Goal: Task Accomplishment & Management: Manage account settings

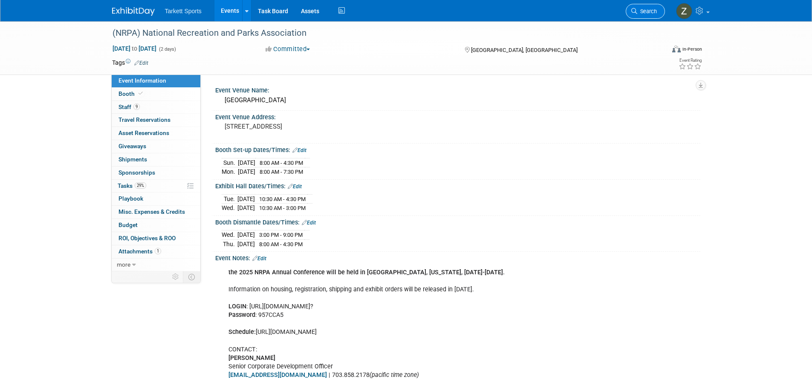
click at [627, 10] on link "Search" at bounding box center [644, 11] width 39 height 15
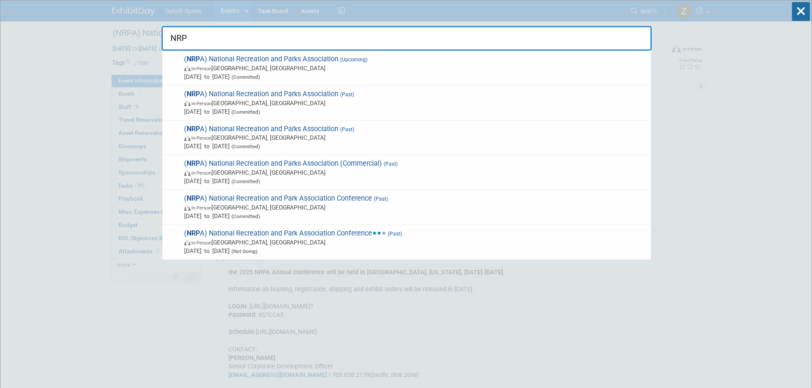
type input "NRPA"
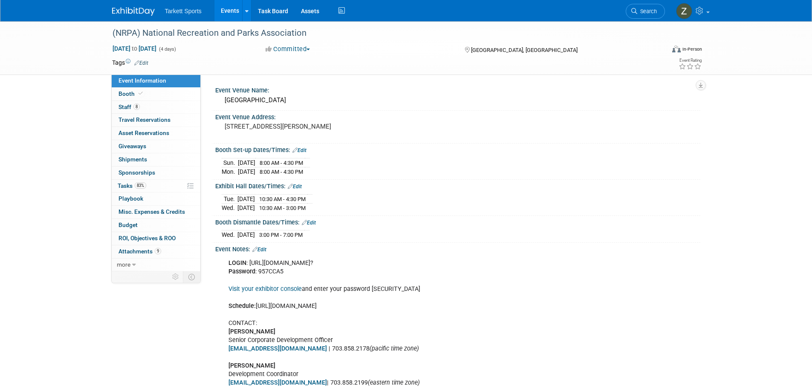
click at [642, 10] on span "Search" at bounding box center [647, 11] width 20 height 6
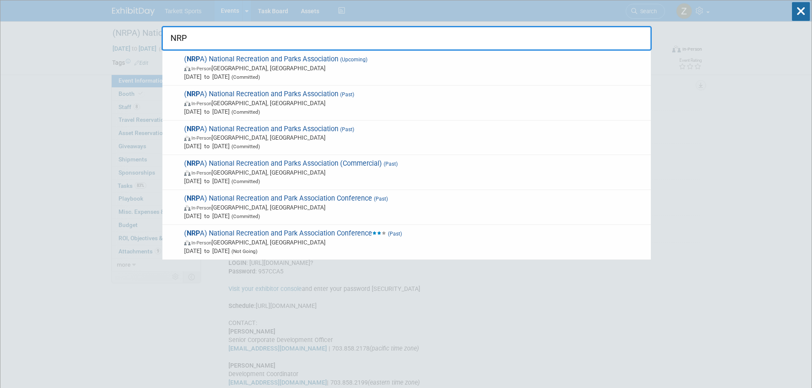
type input "NRPA"
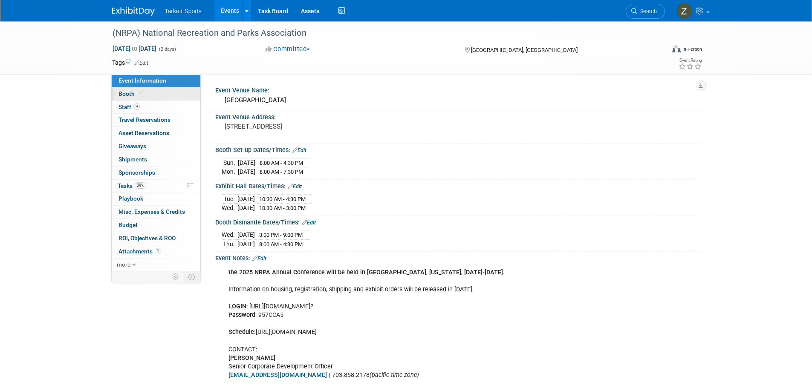
click at [129, 100] on link "Booth" at bounding box center [156, 94] width 89 height 13
select select "FieldTurf, [PERSON_NAME], Indoor, Tarkett Sports Construction"
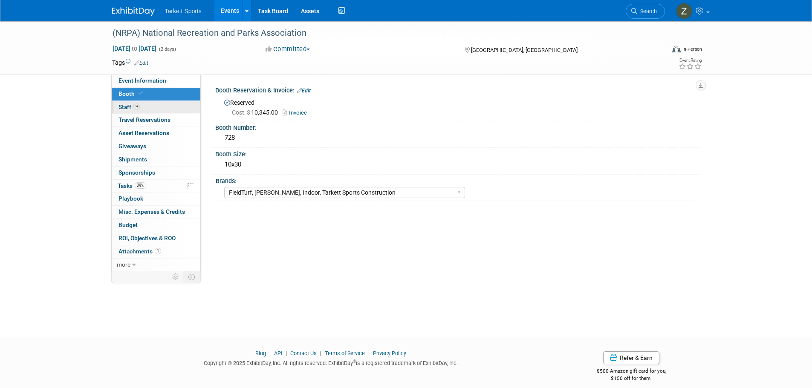
click at [131, 101] on link "9 Staff 9" at bounding box center [156, 107] width 89 height 13
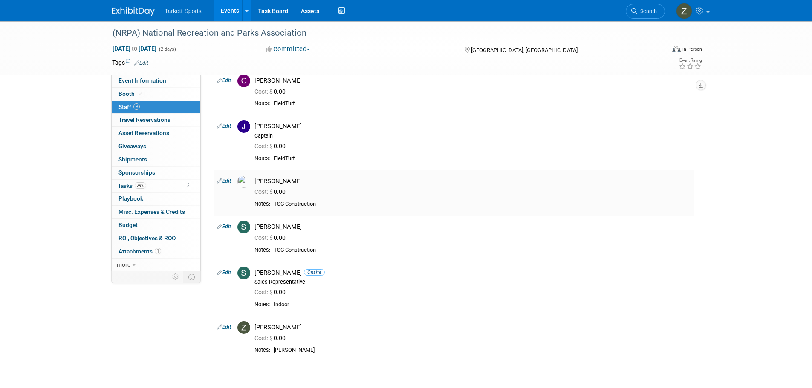
scroll to position [213, 0]
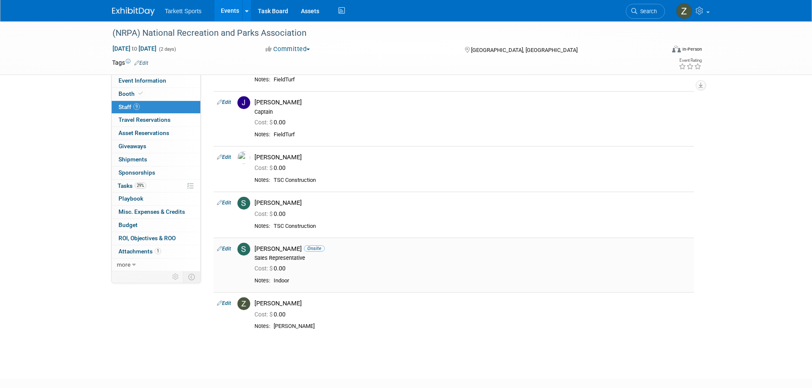
click at [227, 248] on link "Edit" at bounding box center [224, 249] width 14 height 6
select select "eed0d02e-2d6a-465a-8733-36e2f1798b40"
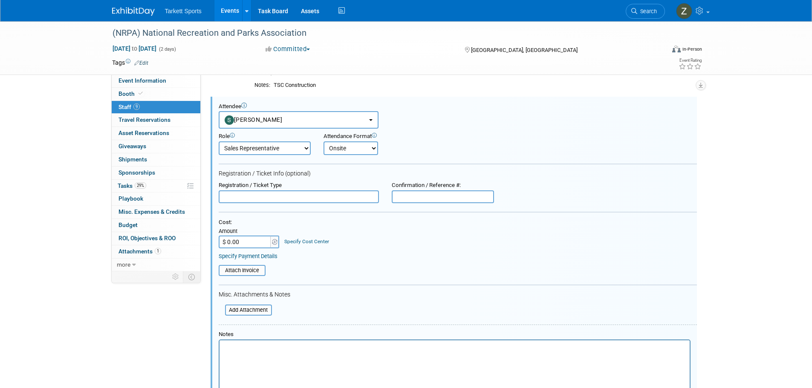
scroll to position [0, 0]
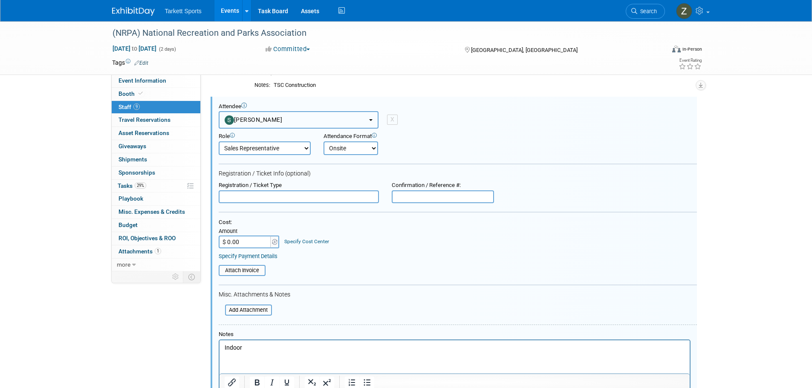
click at [250, 115] on button "[PERSON_NAME]" at bounding box center [299, 119] width 160 height 17
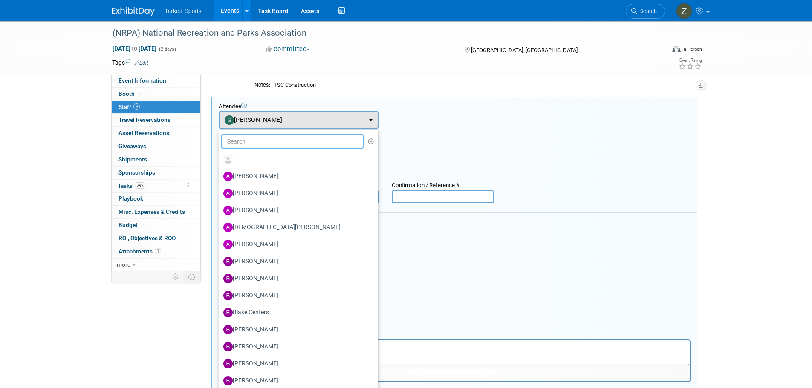
click at [256, 144] on input "text" at bounding box center [292, 141] width 143 height 14
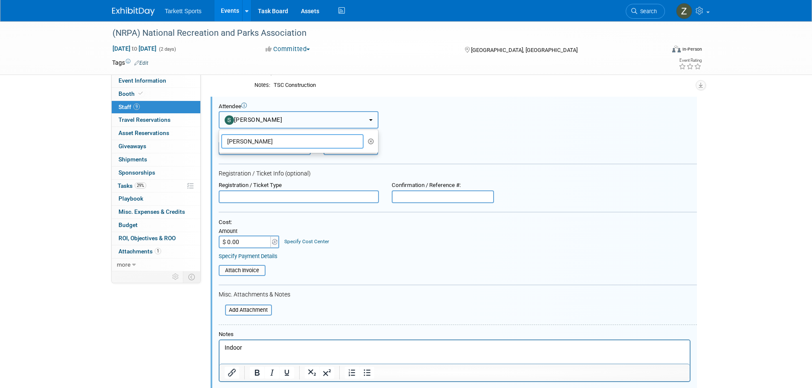
type input "Adam W"
click at [266, 127] on button "[PERSON_NAME]" at bounding box center [299, 119] width 160 height 17
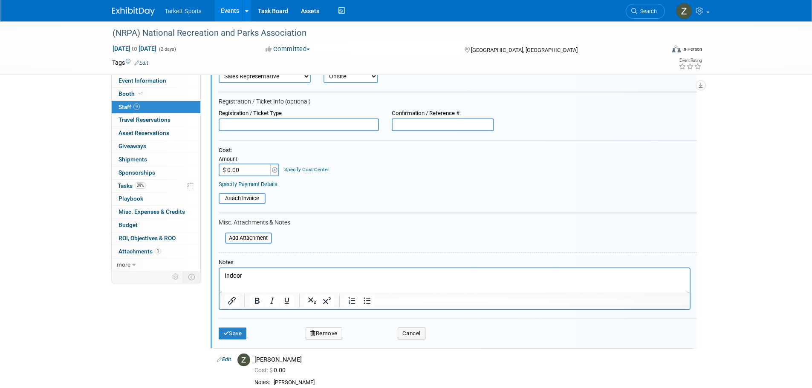
scroll to position [524, 0]
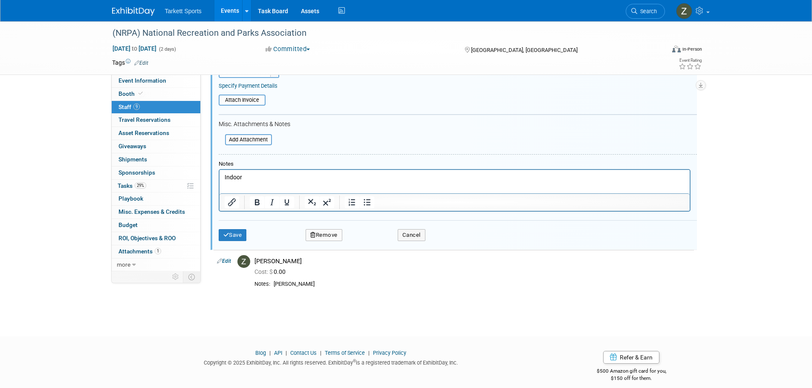
click at [319, 236] on button "Remove" at bounding box center [323, 235] width 37 height 12
click at [372, 246] on link "Yes" at bounding box center [370, 243] width 25 height 14
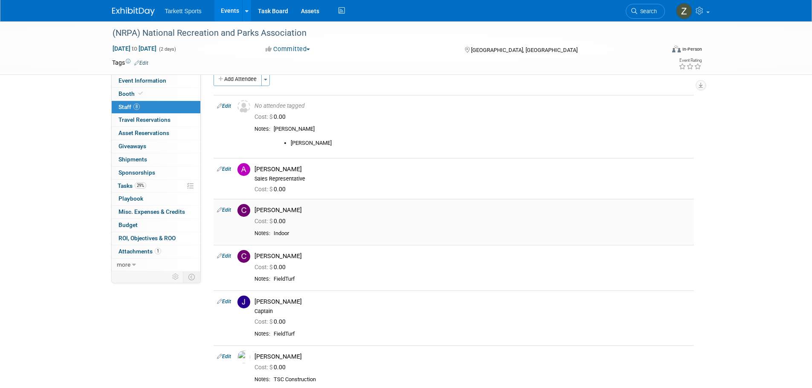
scroll to position [0, 0]
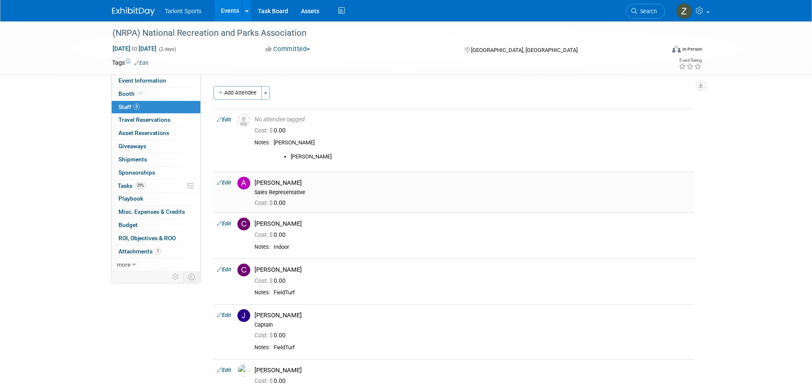
click at [229, 180] on link "Edit" at bounding box center [224, 183] width 14 height 6
select select "a0915d22-e53b-4cf0-946f-9c5e3125a8a2"
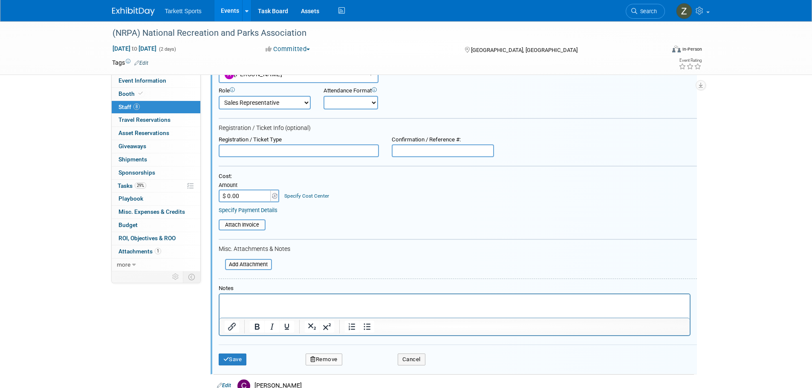
scroll to position [160, 0]
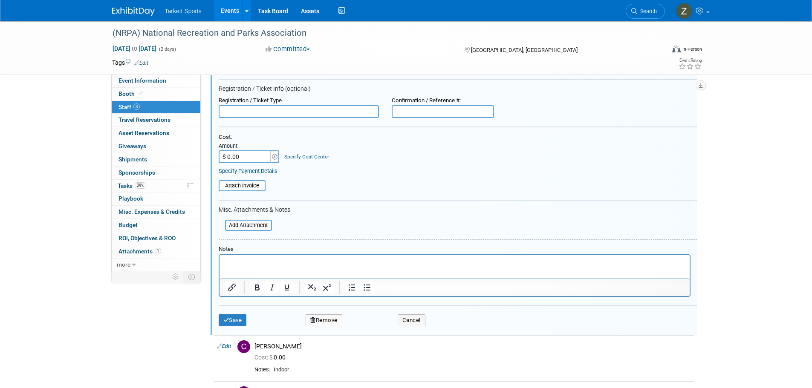
click at [242, 267] on html at bounding box center [454, 261] width 470 height 12
click at [240, 267] on html at bounding box center [454, 261] width 470 height 12
click at [244, 318] on button "Save" at bounding box center [233, 320] width 28 height 12
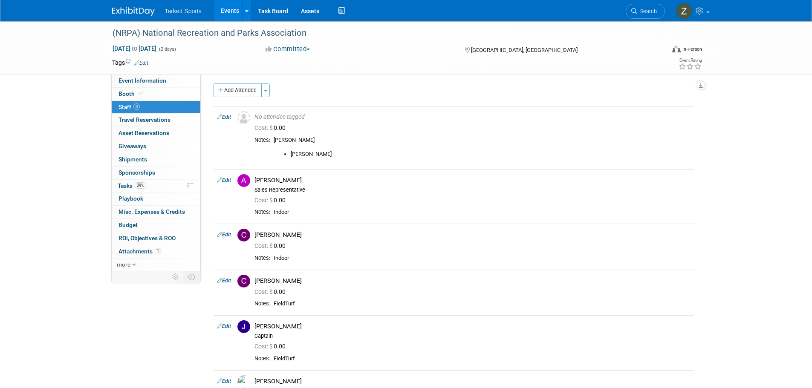
scroll to position [0, 0]
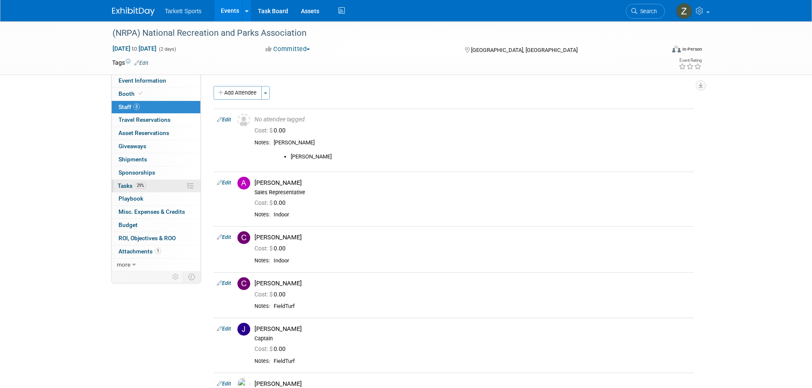
click at [149, 187] on link "29% Tasks 29%" at bounding box center [156, 186] width 89 height 13
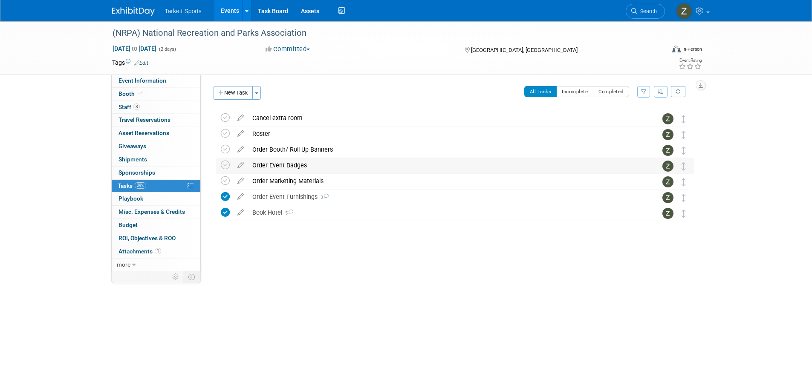
click at [273, 168] on div "Order Event Badges" at bounding box center [446, 165] width 397 height 14
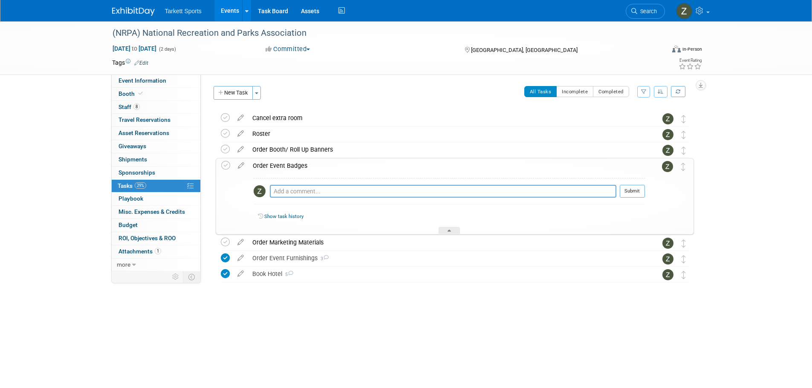
click at [273, 168] on div "Order Event Badges" at bounding box center [446, 165] width 396 height 14
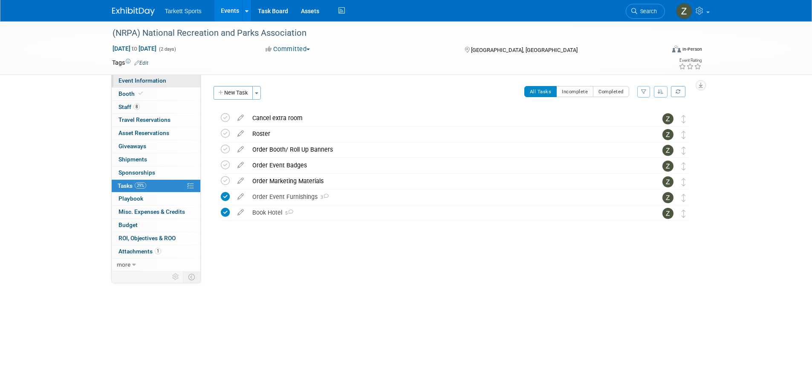
click at [152, 83] on span "Event Information" at bounding box center [142, 80] width 48 height 7
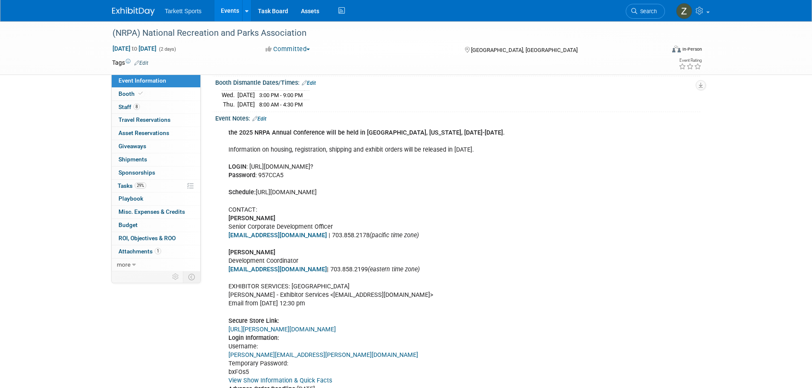
scroll to position [126, 0]
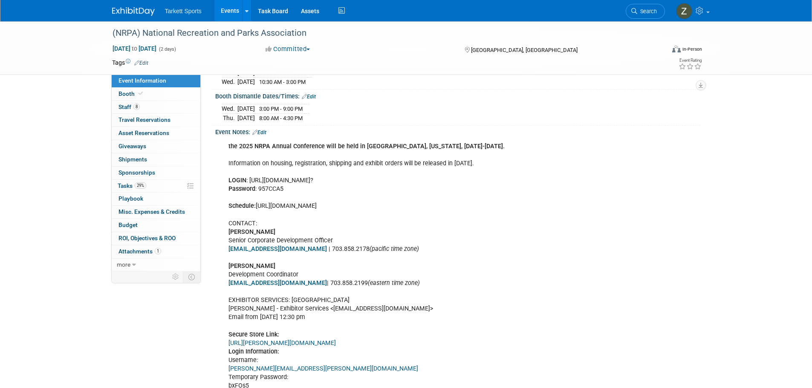
drag, startPoint x: 487, startPoint y: 180, endPoint x: 248, endPoint y: 179, distance: 238.6
click at [248, 179] on div "the 2025 NRPA Annual Conference will be held in Orlando, Florida, September 16-…" at bounding box center [414, 274] width 384 height 273
copy div "https://s23.a2zinc.net/clients/NRPA/NRPA2025/public/e_ExhibitorConsole.aspx?"
click at [266, 188] on div "the 2025 NRPA Annual Conference will be held in Orlando, Florida, September 16-…" at bounding box center [414, 274] width 384 height 273
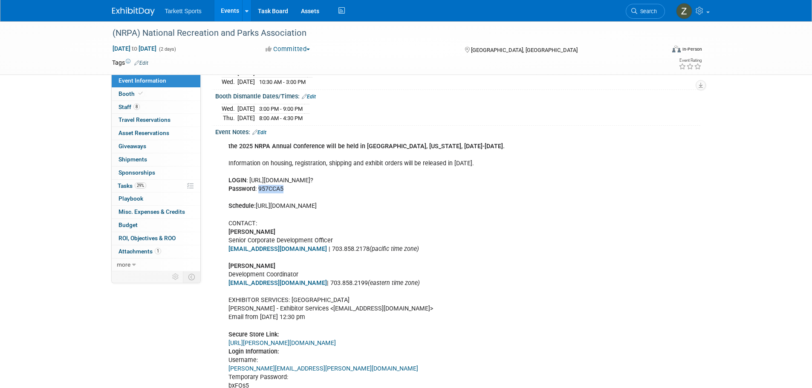
copy div "957CCA5"
click at [136, 106] on span "8" at bounding box center [136, 107] width 6 height 6
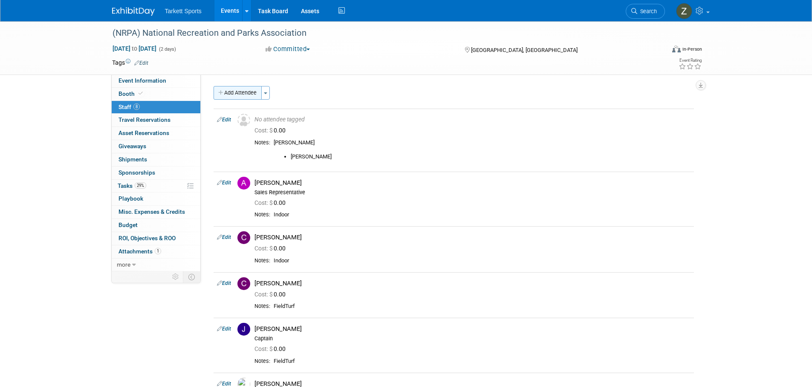
click at [239, 96] on button "Add Attendee" at bounding box center [237, 93] width 48 height 14
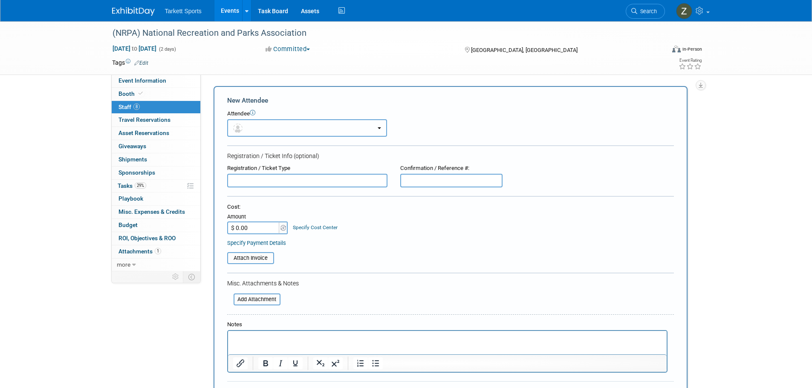
click at [262, 127] on button "button" at bounding box center [307, 127] width 160 height 17
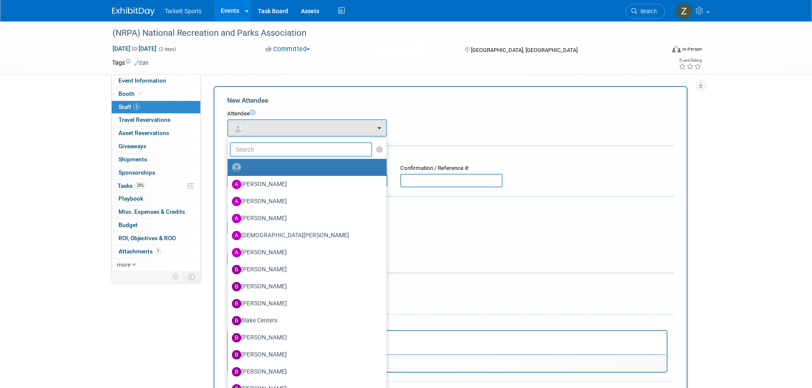
click at [272, 151] on input "text" at bounding box center [301, 149] width 143 height 14
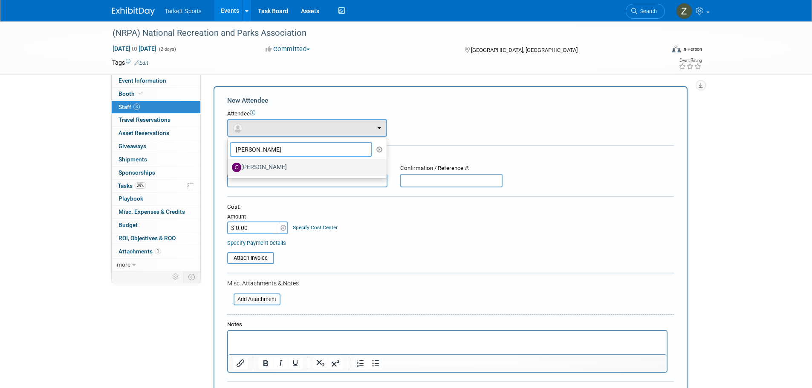
type input "Charles"
click at [263, 175] on link "[PERSON_NAME]" at bounding box center [306, 167] width 159 height 17
click at [258, 170] on label "[PERSON_NAME]" at bounding box center [305, 168] width 146 height 14
click at [229, 169] on input "[PERSON_NAME]" at bounding box center [226, 167] width 6 height 6
select select "69ace250-a764-46e2-9d8f-b2dfa9b75627"
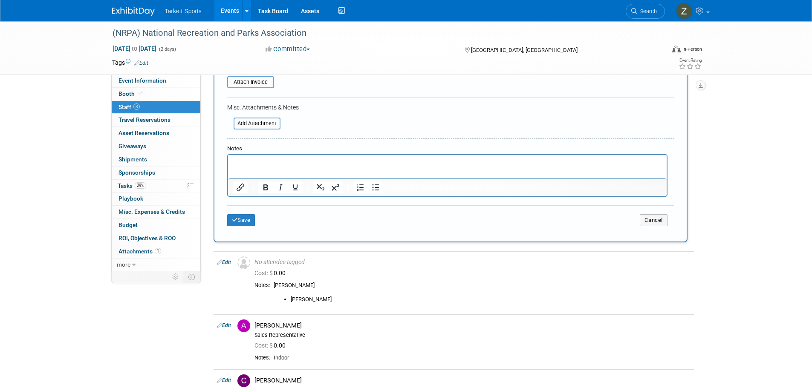
scroll to position [213, 0]
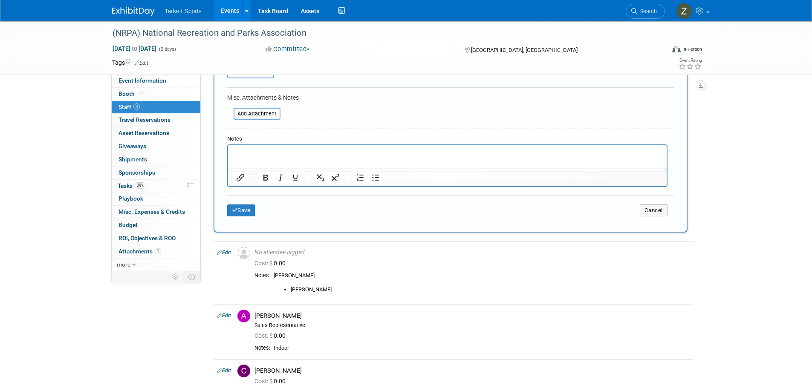
click at [256, 151] on p "Rich Text Area. Press ALT-0 for help." at bounding box center [447, 153] width 429 height 9
click at [245, 216] on button "Save" at bounding box center [241, 210] width 28 height 12
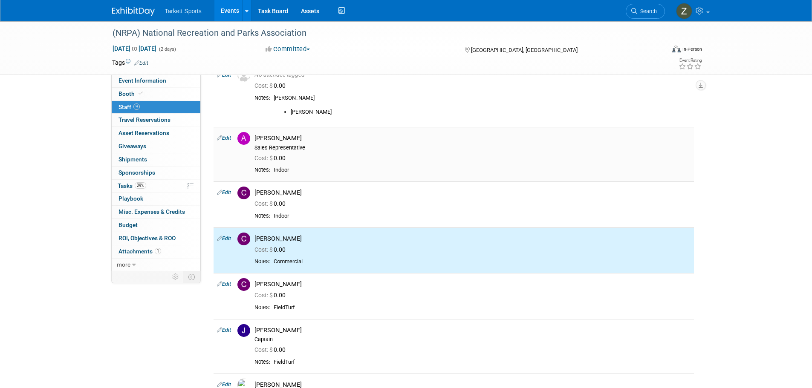
scroll to position [0, 0]
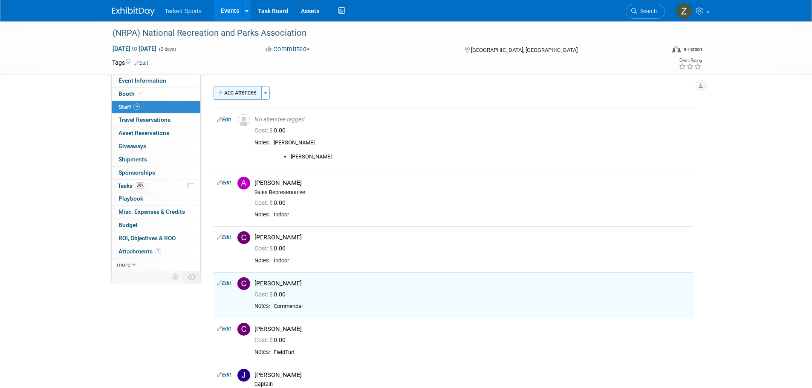
click at [239, 95] on button "Add Attendee" at bounding box center [237, 93] width 48 height 14
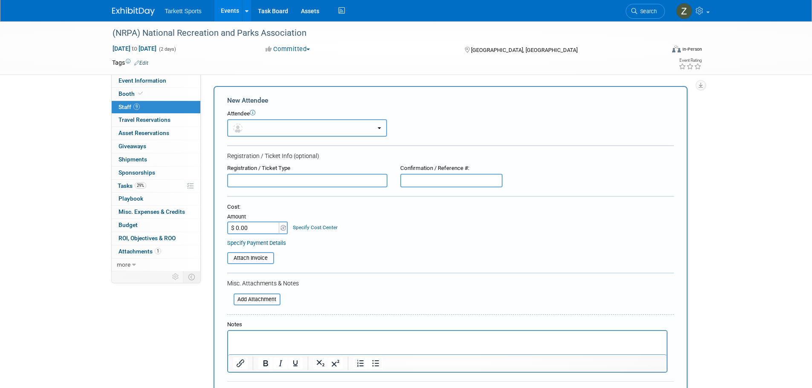
click at [259, 132] on button "button" at bounding box center [307, 127] width 160 height 17
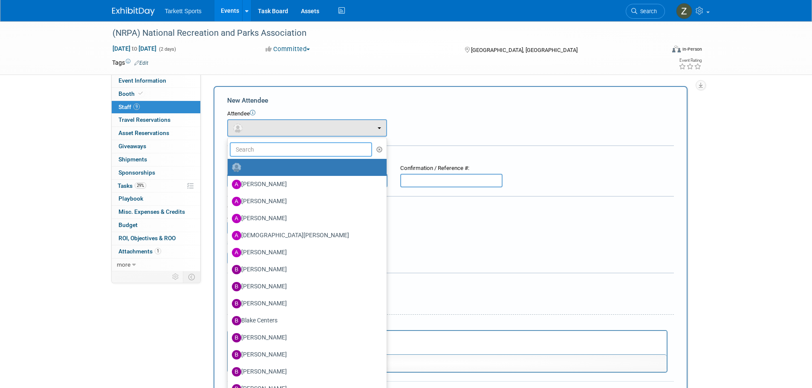
click at [256, 150] on input "text" at bounding box center [301, 149] width 143 height 14
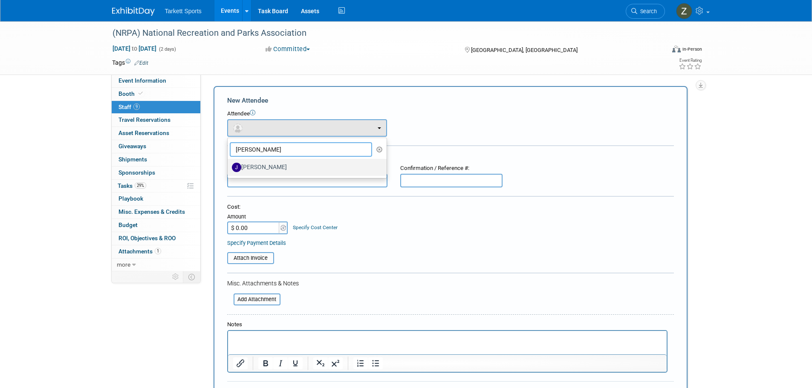
type input "Jason"
click at [259, 161] on label "[PERSON_NAME]" at bounding box center [305, 168] width 146 height 14
click at [229, 164] on input "[PERSON_NAME]" at bounding box center [226, 167] width 6 height 6
select select "9c0fdd83-c44e-4b4f-b3d5-3fe7b554f98d"
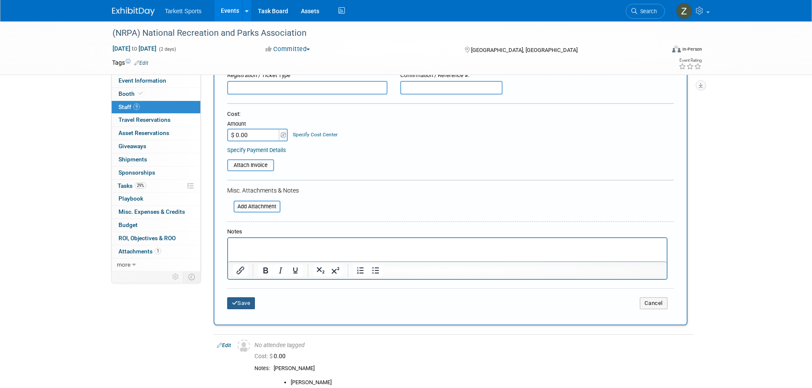
scroll to position [170, 0]
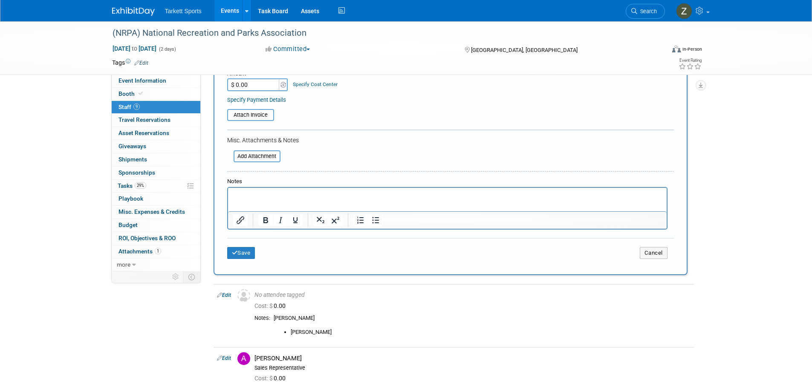
click at [245, 199] on p "Rich Text Area. Press ALT-0 for help." at bounding box center [447, 195] width 429 height 9
click at [252, 253] on button "Save" at bounding box center [241, 253] width 28 height 12
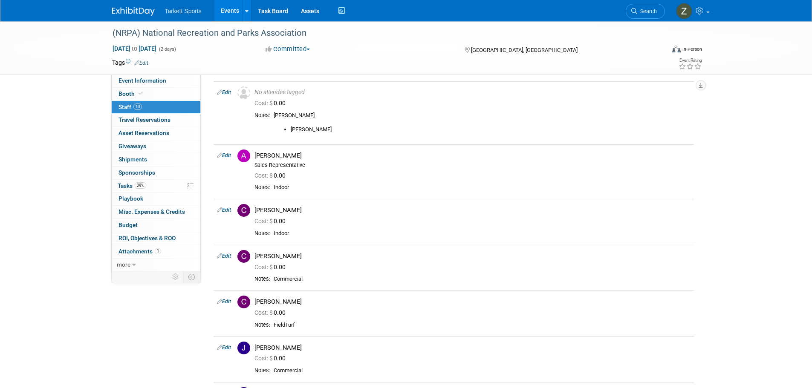
scroll to position [0, 0]
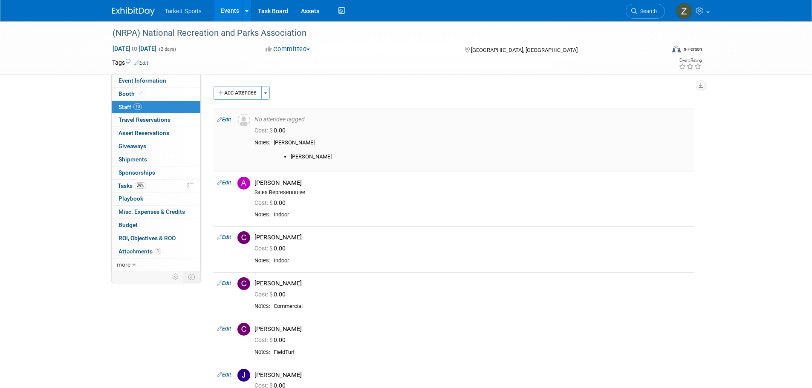
click at [299, 140] on div "Michael Gasparovic Beynon" at bounding box center [481, 149] width 417 height 21
copy div "Gasparovic"
click at [145, 184] on span "29%" at bounding box center [141, 185] width 12 height 6
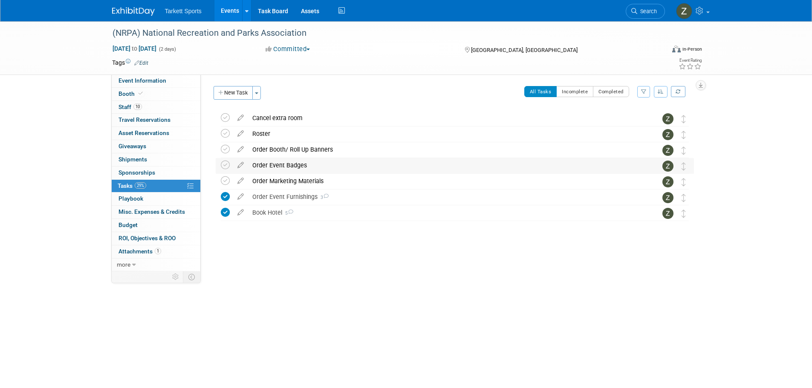
click at [282, 167] on div "Order Event Badges" at bounding box center [446, 165] width 397 height 14
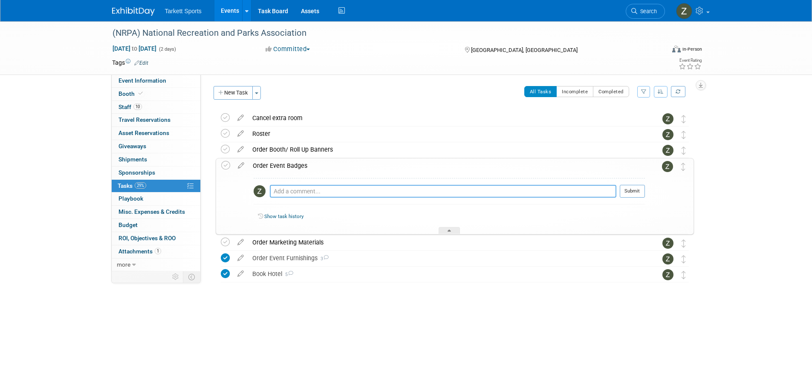
click at [294, 196] on textarea at bounding box center [443, 191] width 346 height 13
type textarea "All (10) staff are registered for badges."
click at [623, 194] on button "Submit" at bounding box center [631, 191] width 25 height 13
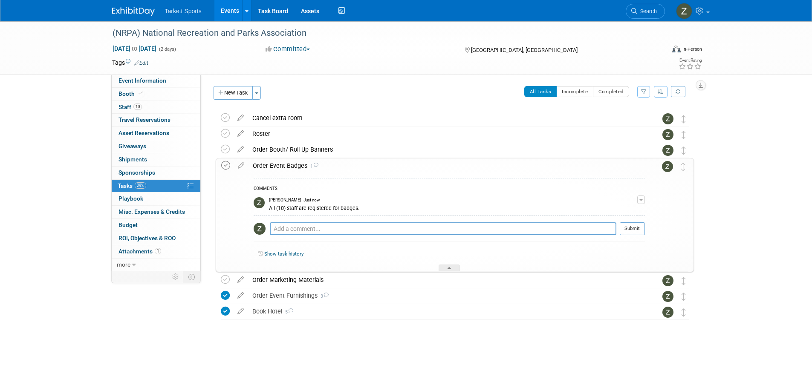
click at [226, 166] on icon at bounding box center [225, 165] width 9 height 9
click at [299, 314] on div "Book Hotel 5" at bounding box center [446, 311] width 397 height 14
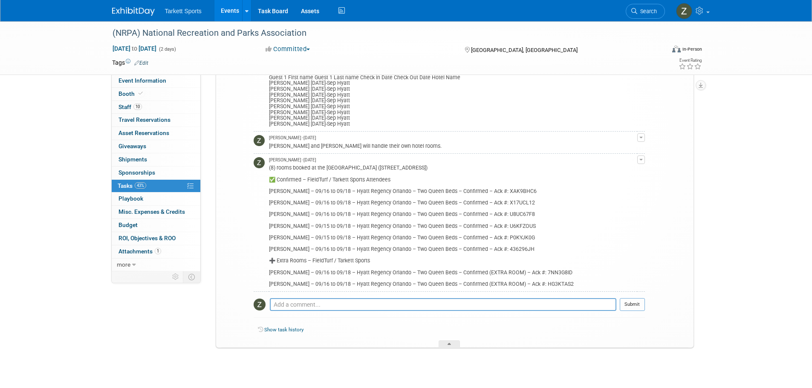
scroll to position [383, 0]
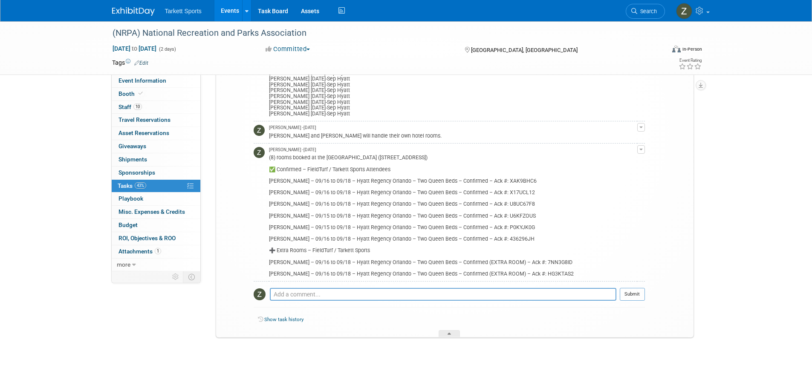
click at [506, 204] on div "(8) rooms booked at the Hyatt Regency Orlando (9801 International Dr, Orlando, …" at bounding box center [453, 215] width 368 height 124
copy div "U8UC67F8"
click at [634, 150] on div "Zak Sigler - 22 days ago" at bounding box center [453, 150] width 368 height 6
click at [639, 150] on span "button" at bounding box center [640, 150] width 3 height 2
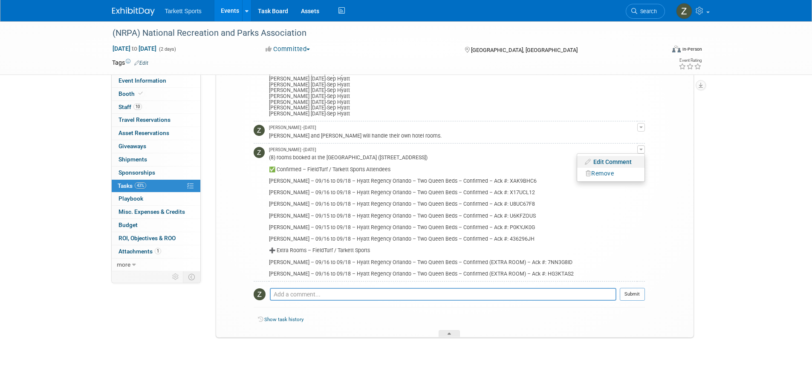
click at [627, 159] on link "Edit Comment" at bounding box center [610, 162] width 67 height 12
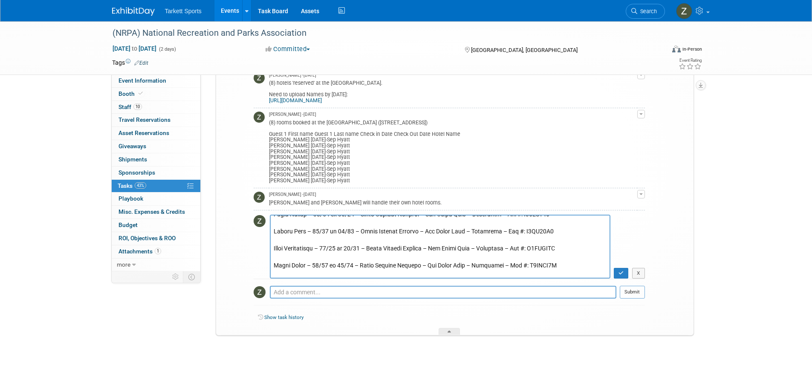
scroll to position [43, 0]
drag, startPoint x: 308, startPoint y: 247, endPoint x: 274, endPoint y: 246, distance: 34.1
click at [274, 246] on textarea at bounding box center [440, 247] width 340 height 64
type textarea "(8) rooms booked at the Hyatt Regency Orlando (9801 International Dr, Orlando, …"
click at [618, 271] on icon "button" at bounding box center [621, 273] width 6 height 5
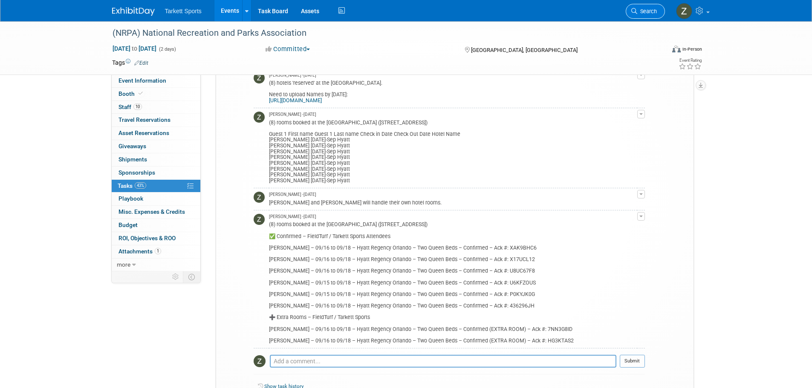
click at [646, 9] on span "Search" at bounding box center [647, 11] width 20 height 6
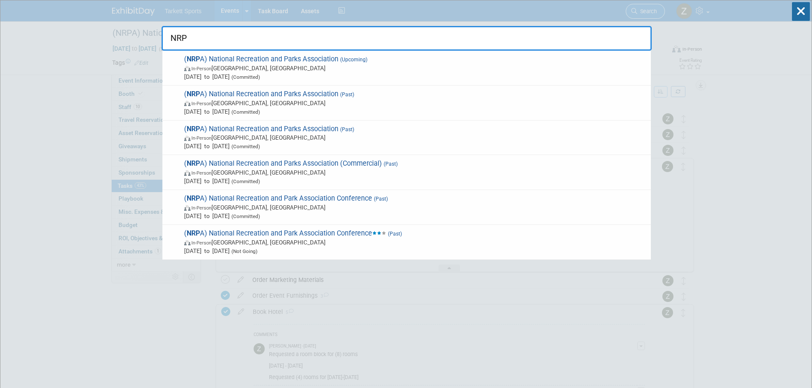
type input "NRPA"
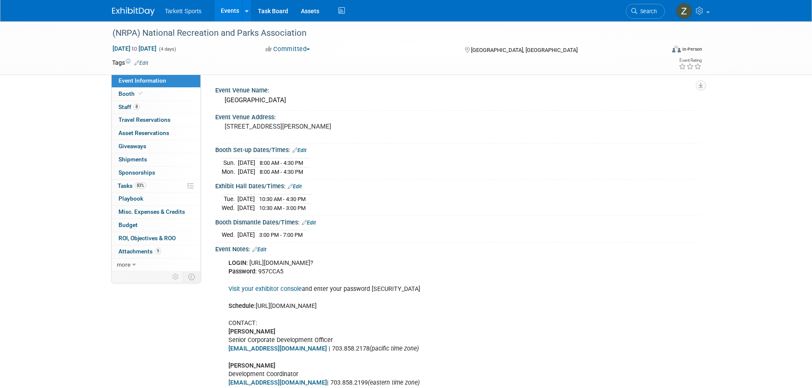
click at [160, 192] on link "83% Tasks 83%" at bounding box center [156, 186] width 89 height 13
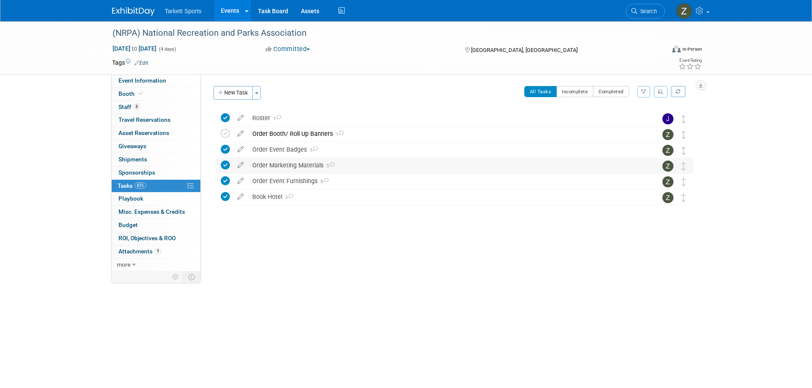
click at [268, 168] on div "Order Marketing Materials 5" at bounding box center [446, 165] width 397 height 14
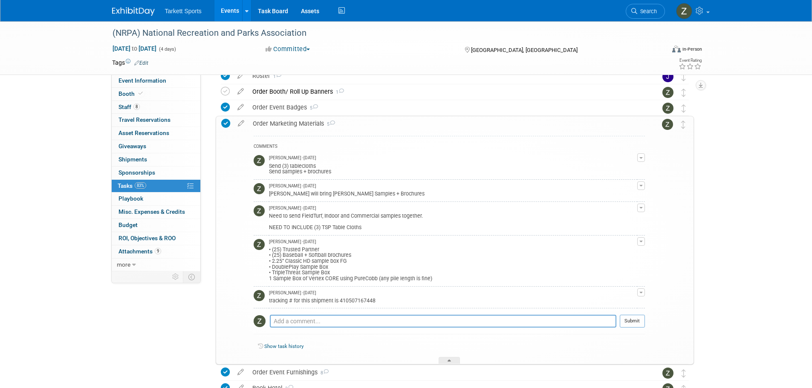
scroll to position [43, 0]
click at [217, 29] on div "(NRPA) National Recreation and Parks Association" at bounding box center [380, 33] width 542 height 15
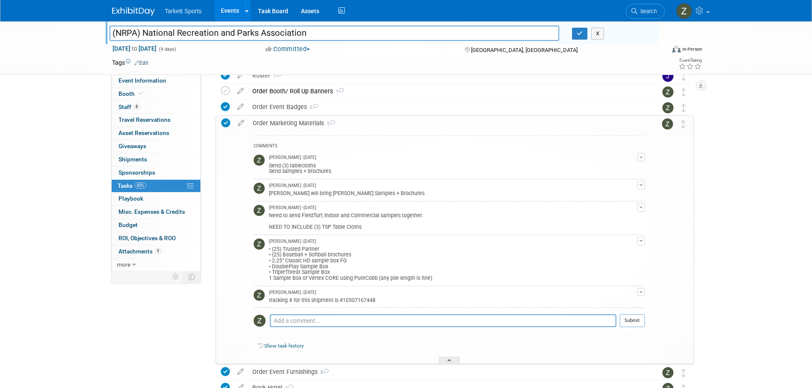
click at [217, 29] on input "(NRPA) National Recreation and Parks Association" at bounding box center [334, 33] width 450 height 15
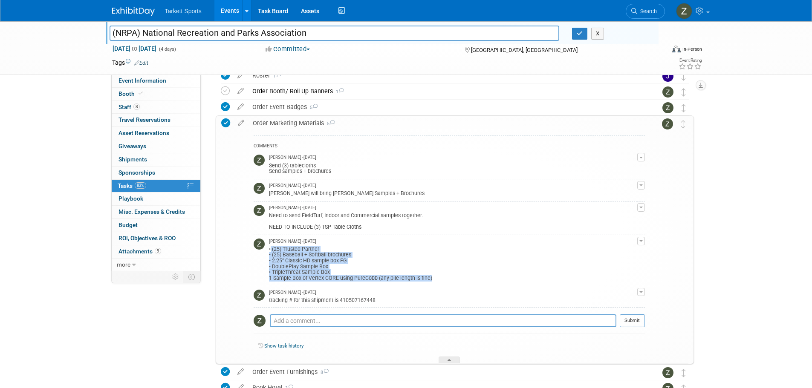
drag, startPoint x: 440, startPoint y: 278, endPoint x: 268, endPoint y: 250, distance: 173.5
click at [269, 250] on div "• (25) Trusted Partner • (25) Baseball + Softball brochures • 2.25” Classic HD …" at bounding box center [453, 263] width 368 height 37
copy div "• (25) Trusted Partner • (25) Baseball + Softball brochures • 2.25” Classic HD …"
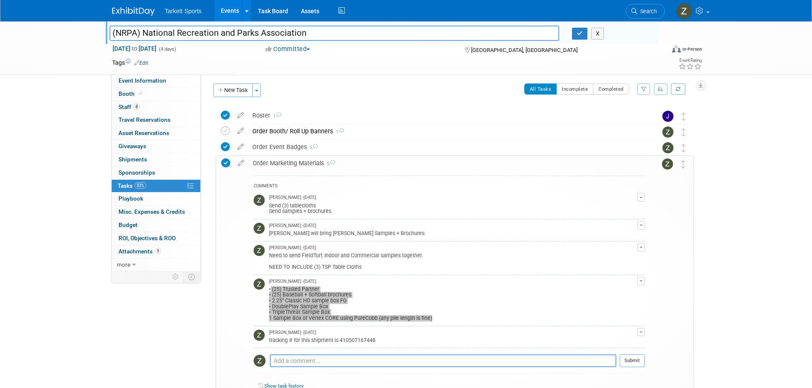
scroll to position [0, 0]
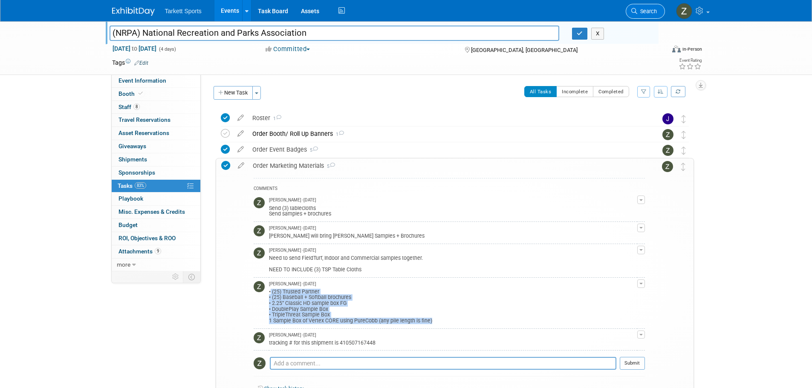
click at [652, 10] on span "Search" at bounding box center [647, 11] width 20 height 6
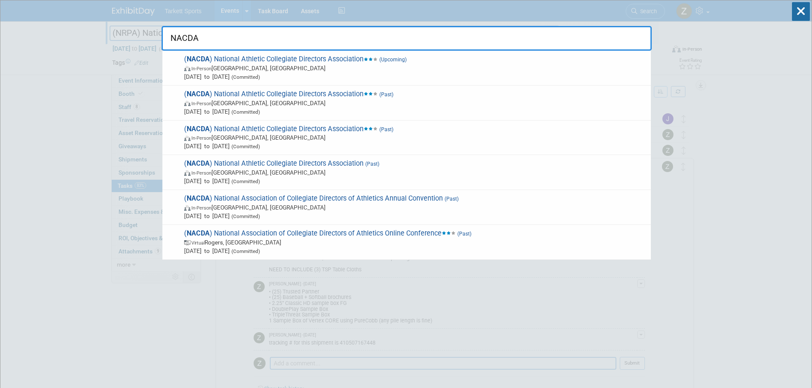
click at [242, 42] on input "NACDA" at bounding box center [406, 38] width 490 height 25
type input "NACDA"
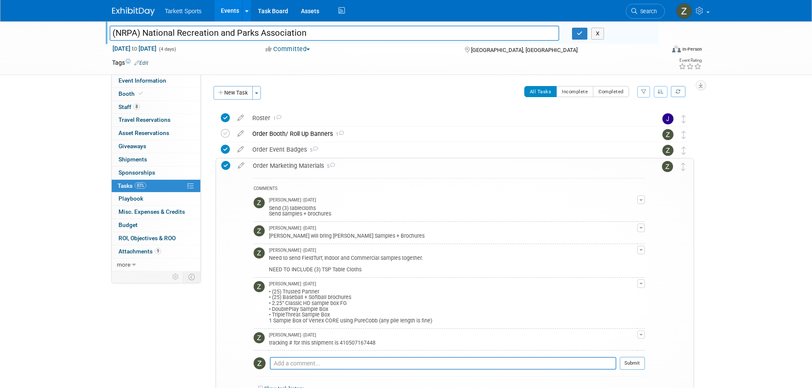
click at [228, 13] on link "Events" at bounding box center [229, 10] width 31 height 21
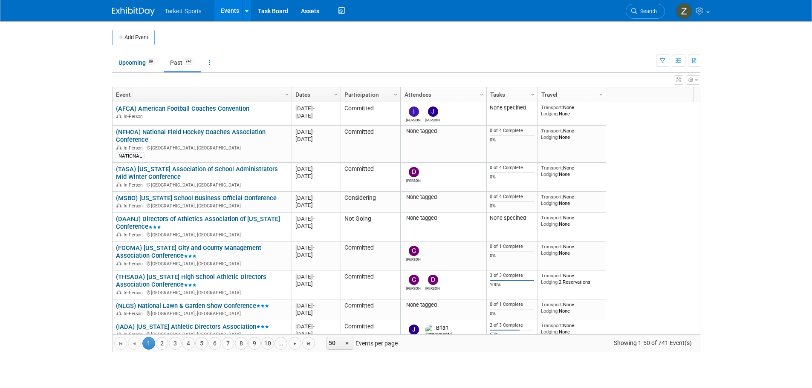
click at [314, 93] on link "Dates" at bounding box center [315, 94] width 40 height 14
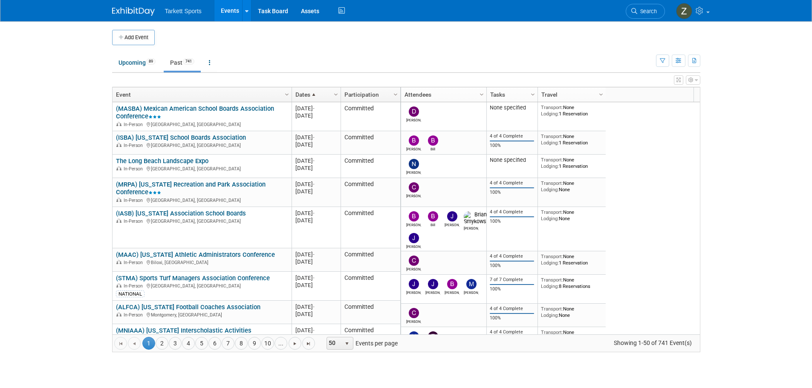
click at [315, 94] on span at bounding box center [313, 94] width 7 height 7
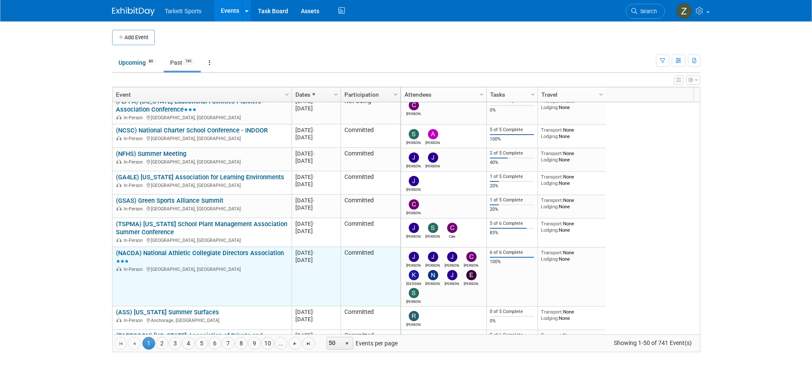
scroll to position [613, 0]
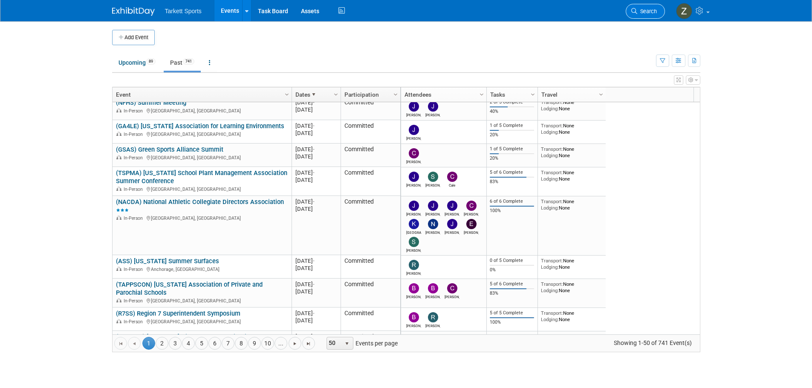
click at [637, 8] on link "Search" at bounding box center [644, 11] width 39 height 15
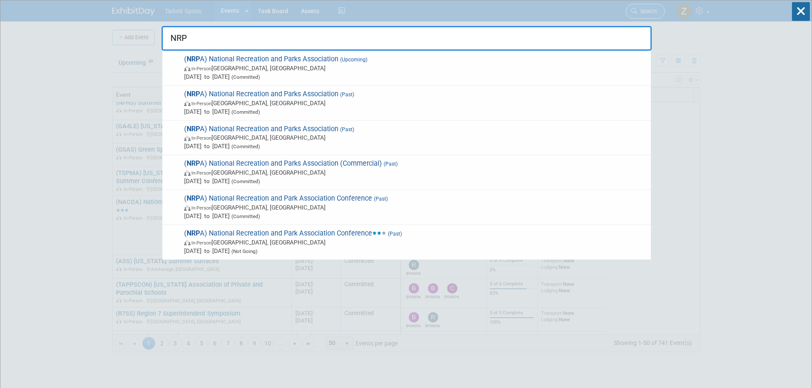
type input "NRPA"
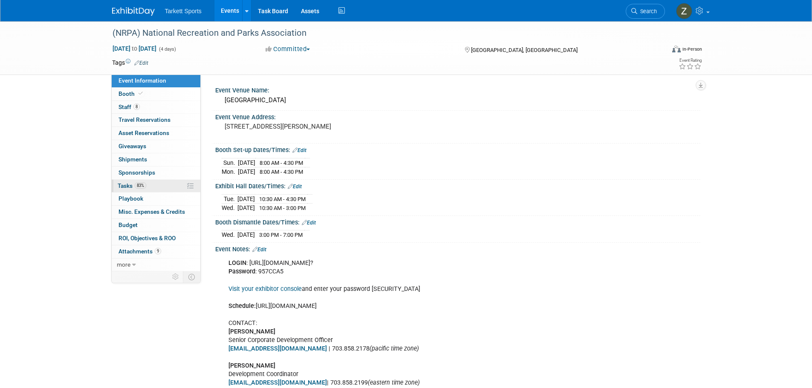
click at [164, 184] on link "83% Tasks 83%" at bounding box center [156, 186] width 89 height 13
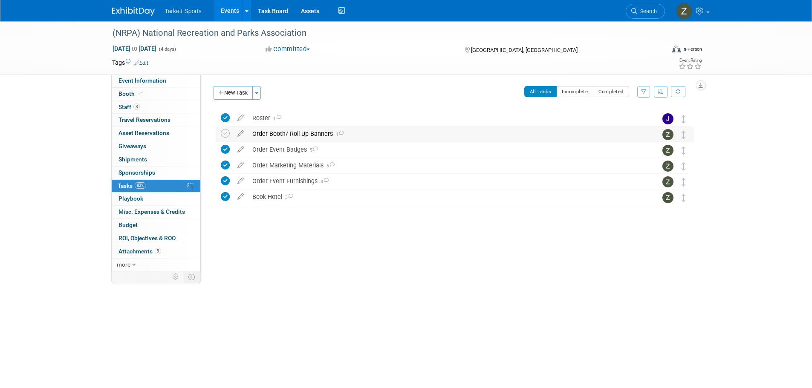
click at [292, 139] on div "Order Booth/ Roll Up Banners 1" at bounding box center [446, 134] width 397 height 14
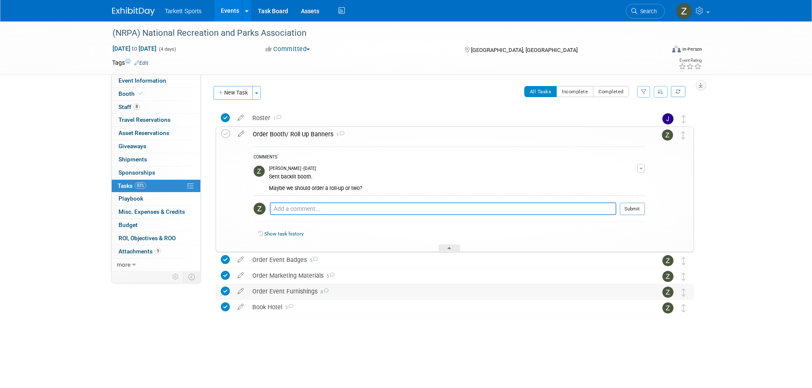
click at [282, 292] on div "Order Event Furnishings 8" at bounding box center [446, 291] width 397 height 14
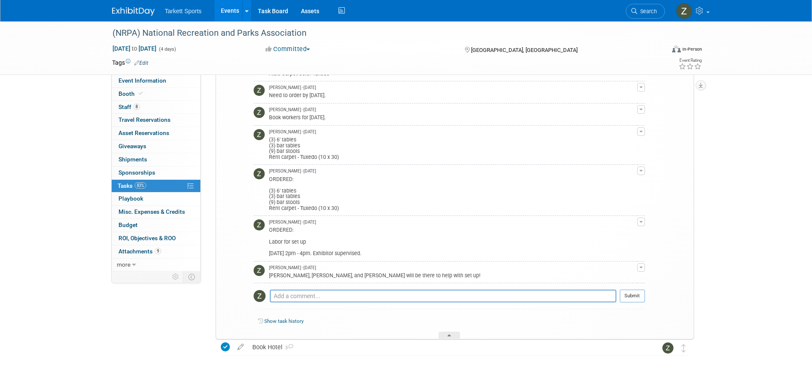
scroll to position [360, 0]
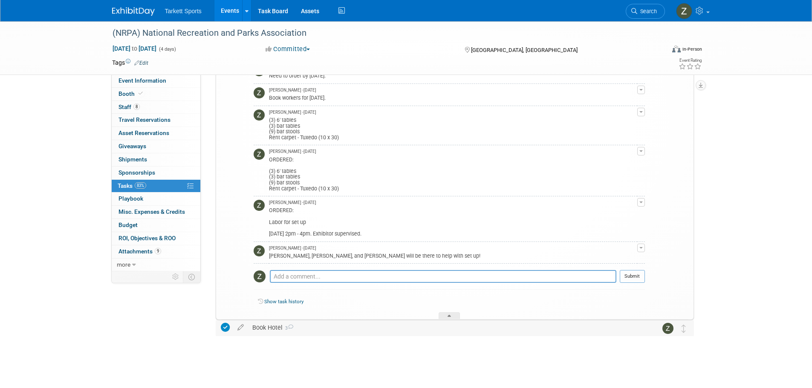
click at [272, 323] on div "Book Hotel 3" at bounding box center [446, 327] width 397 height 14
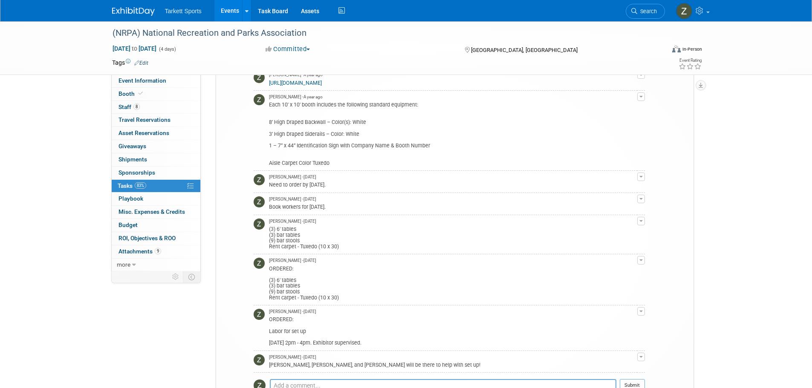
scroll to position [147, 0]
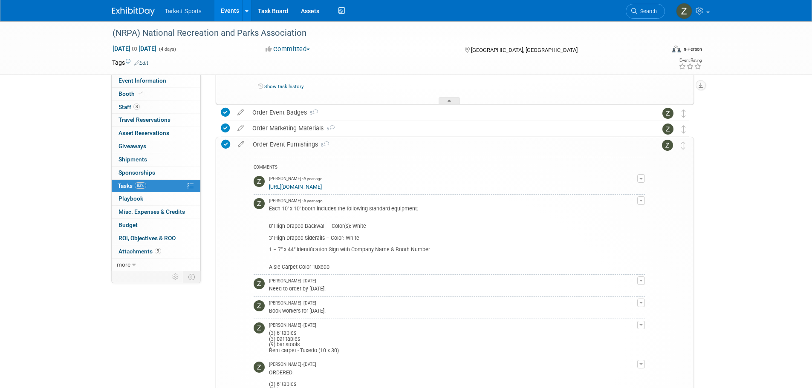
click at [271, 148] on div "Order Event Furnishings 8" at bounding box center [446, 144] width 396 height 14
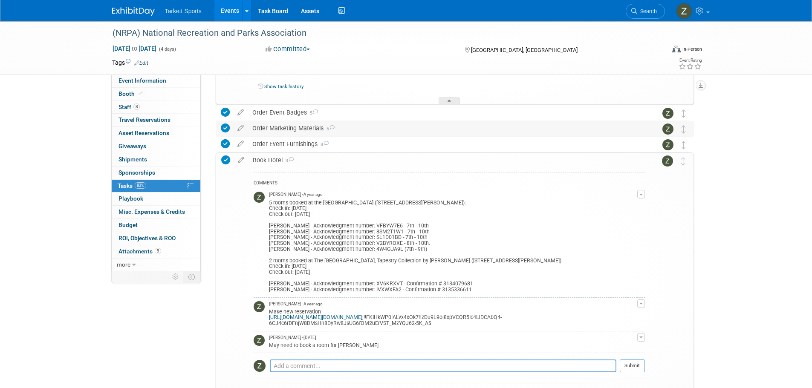
click at [273, 131] on div "Order Marketing Materials 5" at bounding box center [446, 128] width 397 height 14
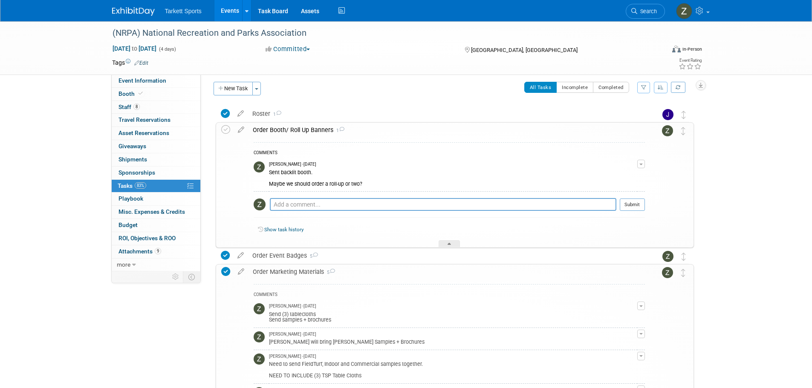
scroll to position [0, 0]
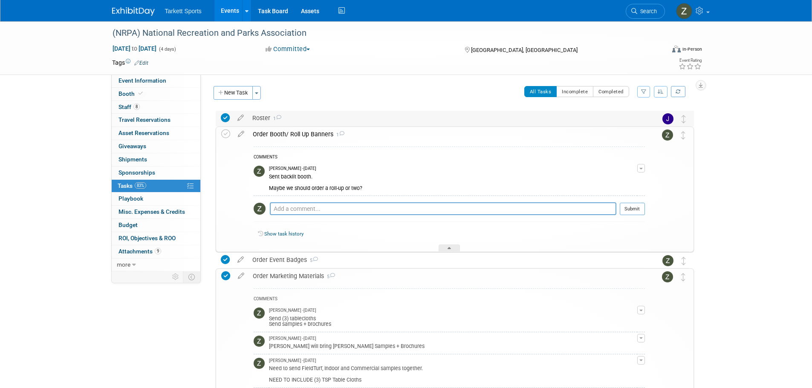
click at [264, 115] on div "Roster 1" at bounding box center [446, 118] width 397 height 14
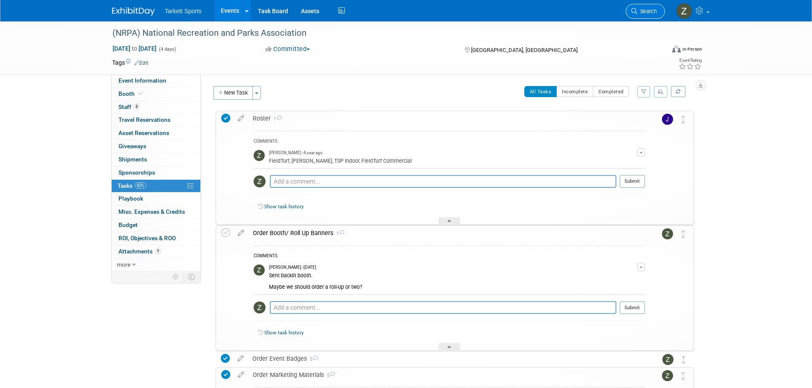
click at [646, 6] on link "Search" at bounding box center [644, 11] width 39 height 15
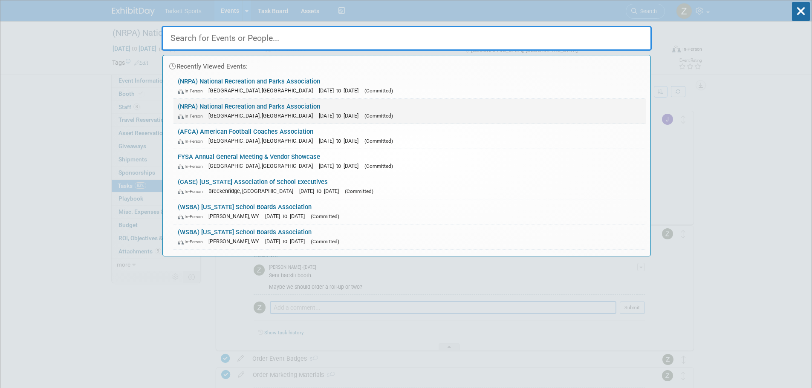
click at [328, 112] on div "In-Person [GEOGRAPHIC_DATA], [GEOGRAPHIC_DATA] [DATE] to [DATE] (Committed)" at bounding box center [410, 115] width 464 height 9
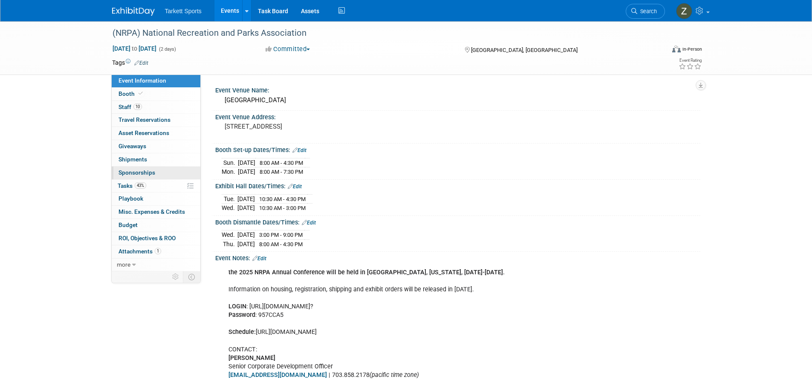
click at [149, 177] on link "0 Sponsorships 0" at bounding box center [156, 173] width 89 height 13
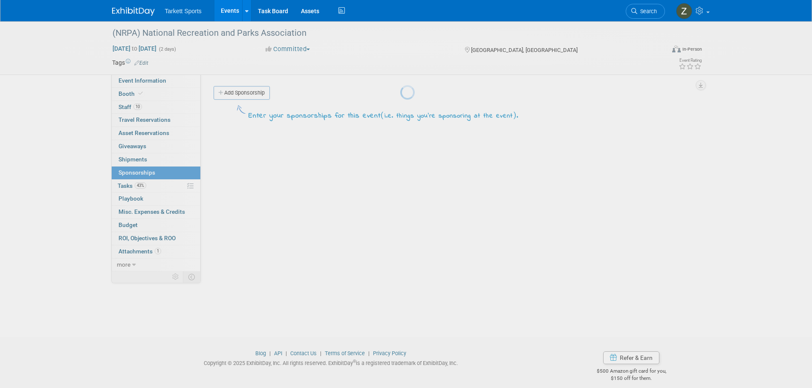
click at [400, 187] on div at bounding box center [406, 194] width 12 height 388
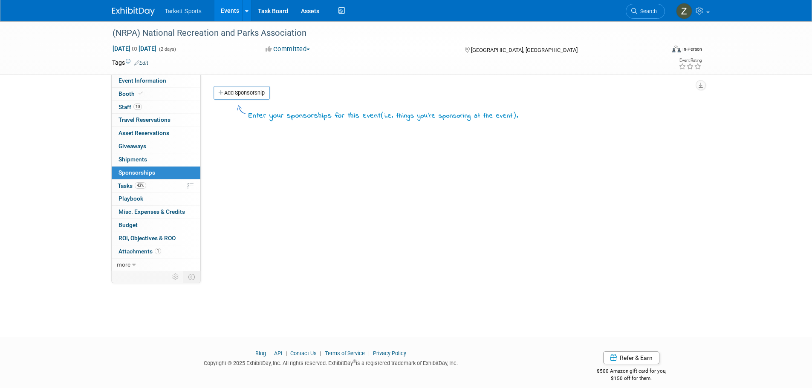
click at [147, 187] on link "43% Tasks 43%" at bounding box center [156, 186] width 89 height 13
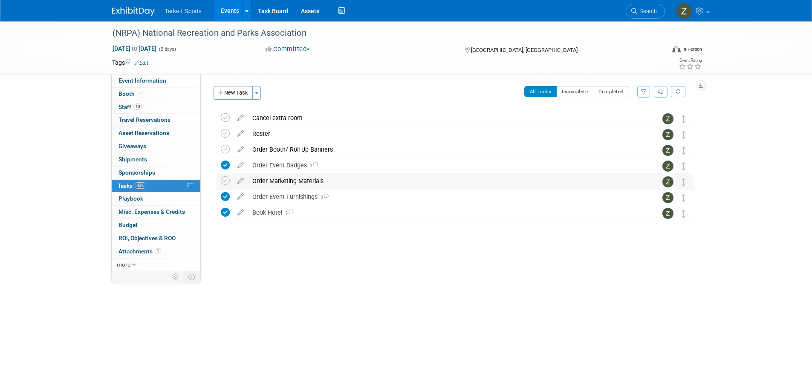
click at [273, 184] on div "Order Marketing Materials" at bounding box center [446, 181] width 397 height 14
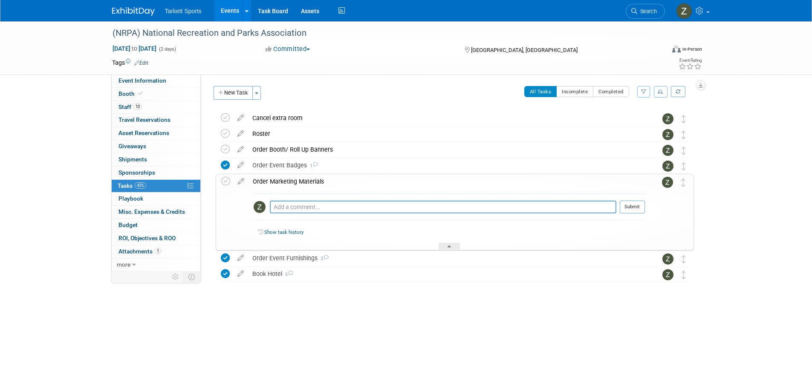
click at [273, 184] on div "Order Marketing Materials" at bounding box center [446, 181] width 396 height 14
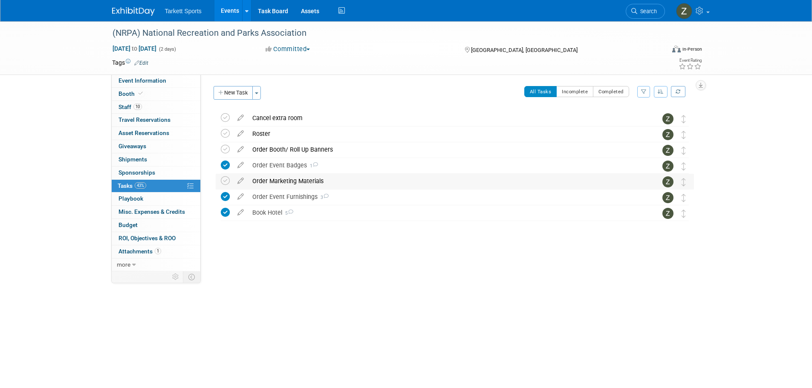
click at [273, 184] on div "Order Marketing Materials" at bounding box center [446, 181] width 397 height 14
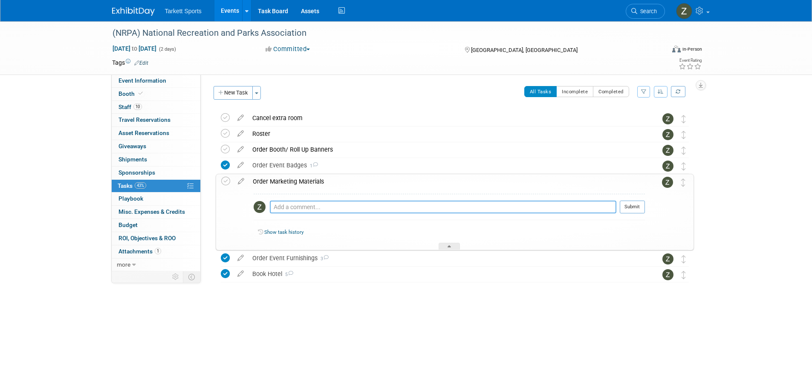
click at [275, 204] on textarea at bounding box center [443, 207] width 346 height 13
click at [295, 256] on div "Order Event Furnishings 3" at bounding box center [446, 258] width 397 height 14
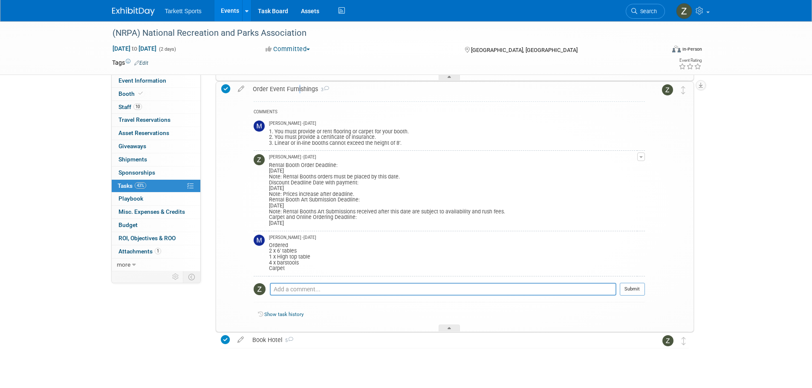
scroll to position [170, 0]
click at [302, 255] on div "Ordered 2 x 6' tables 1 x High top table 4 x barstools Carpet" at bounding box center [453, 255] width 368 height 31
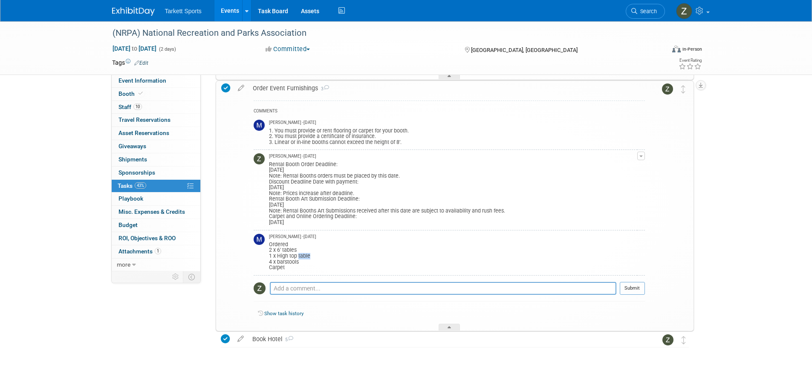
click at [302, 255] on div "Ordered 2 x 6' tables 1 x High top table 4 x barstools Carpet" at bounding box center [453, 255] width 368 height 31
click at [156, 75] on div "(NRPA) National Recreation and Parks Association Sep 16, 2025 to Sep 17, 2025 (…" at bounding box center [406, 47] width 601 height 53
click at [158, 80] on span "Event Information" at bounding box center [142, 80] width 48 height 7
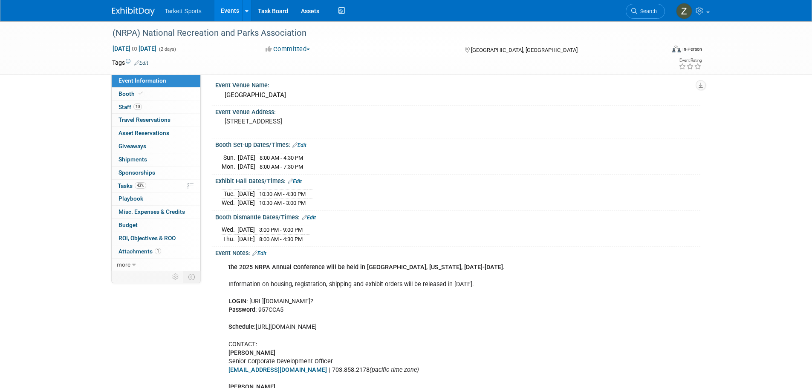
scroll to position [0, 0]
